Goal: Check status: Check status

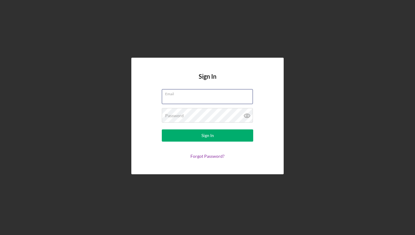
type input "[EMAIL_ADDRESS][DOMAIN_NAME]"
click at [208, 135] on button "Sign In" at bounding box center [207, 135] width 91 height 12
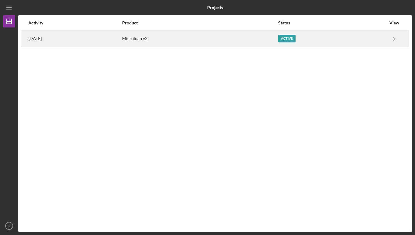
click at [102, 43] on div "[DATE]" at bounding box center [74, 38] width 93 height 15
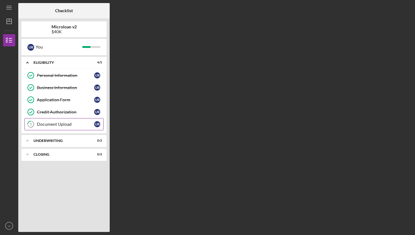
click at [66, 127] on link "5 Document Upload u r" at bounding box center [63, 124] width 79 height 12
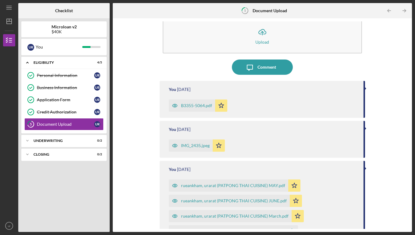
scroll to position [12, 0]
